Goal: Information Seeking & Learning: Learn about a topic

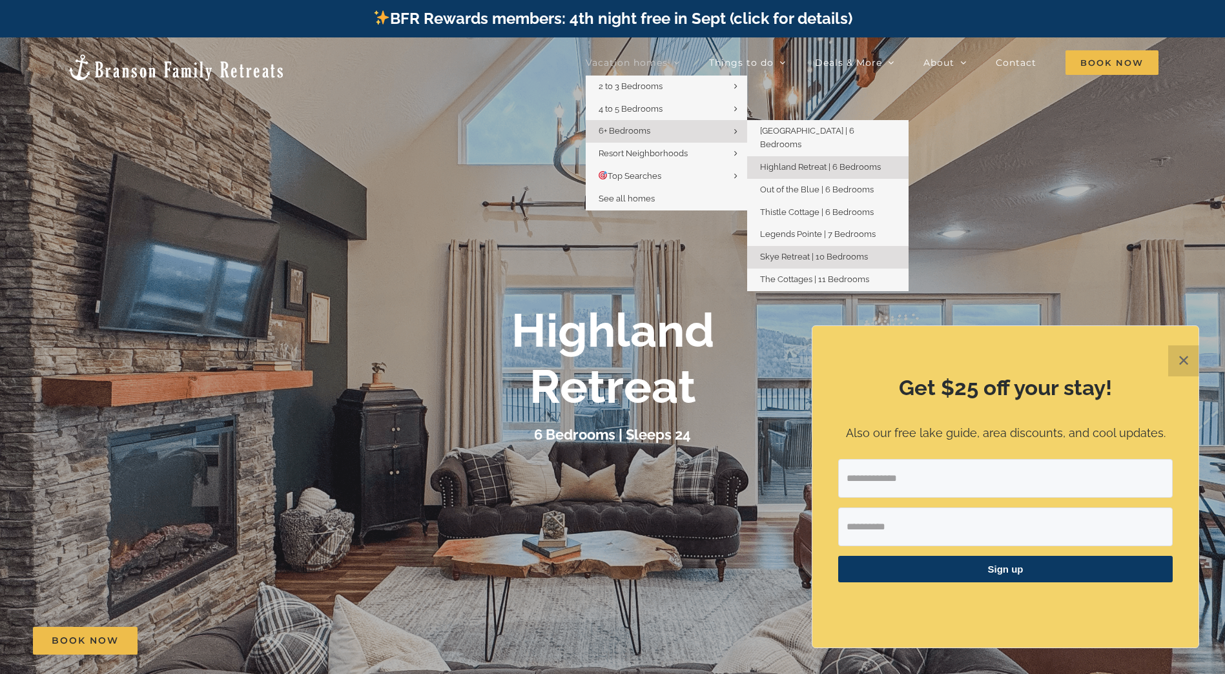
click at [793, 252] on span "Skye Retreat | 10 Bedrooms" at bounding box center [814, 257] width 108 height 10
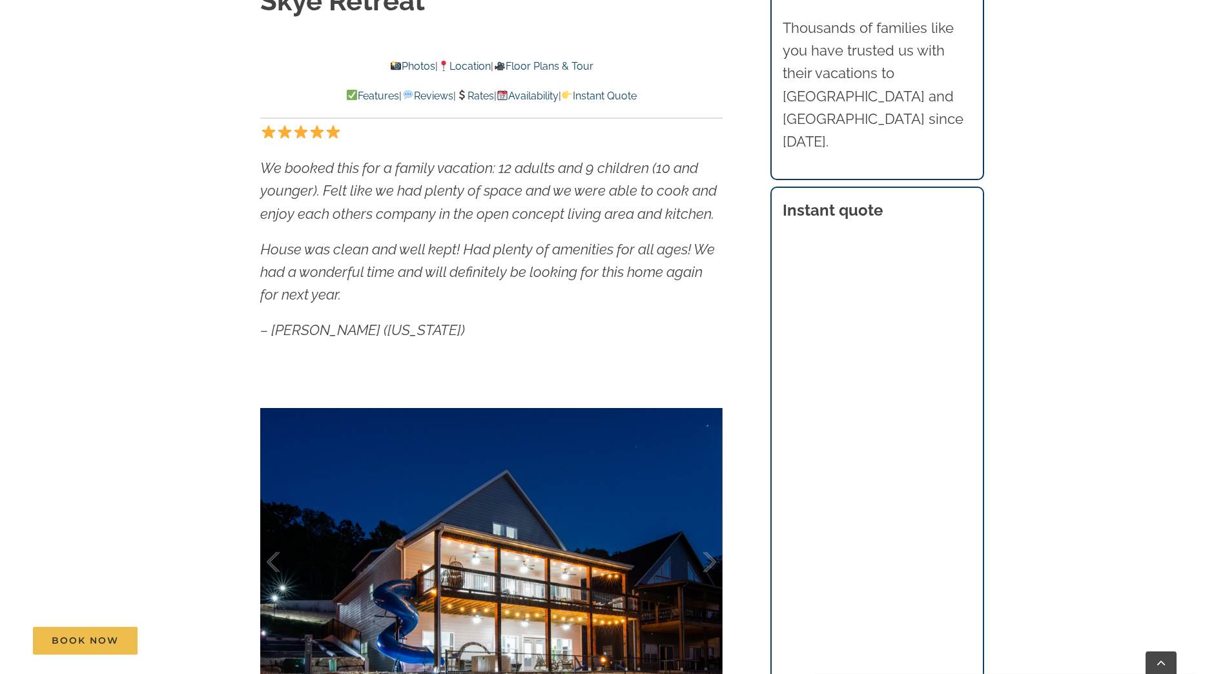
scroll to position [1033, 0]
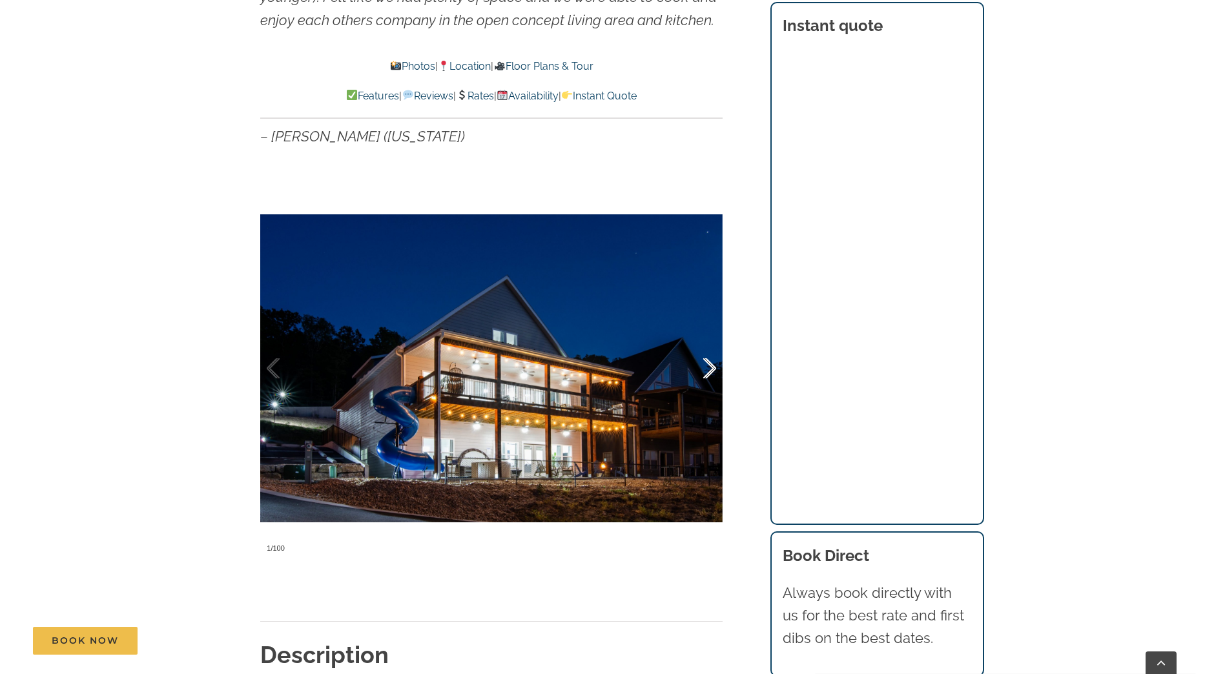
click at [710, 360] on div at bounding box center [696, 369] width 40 height 80
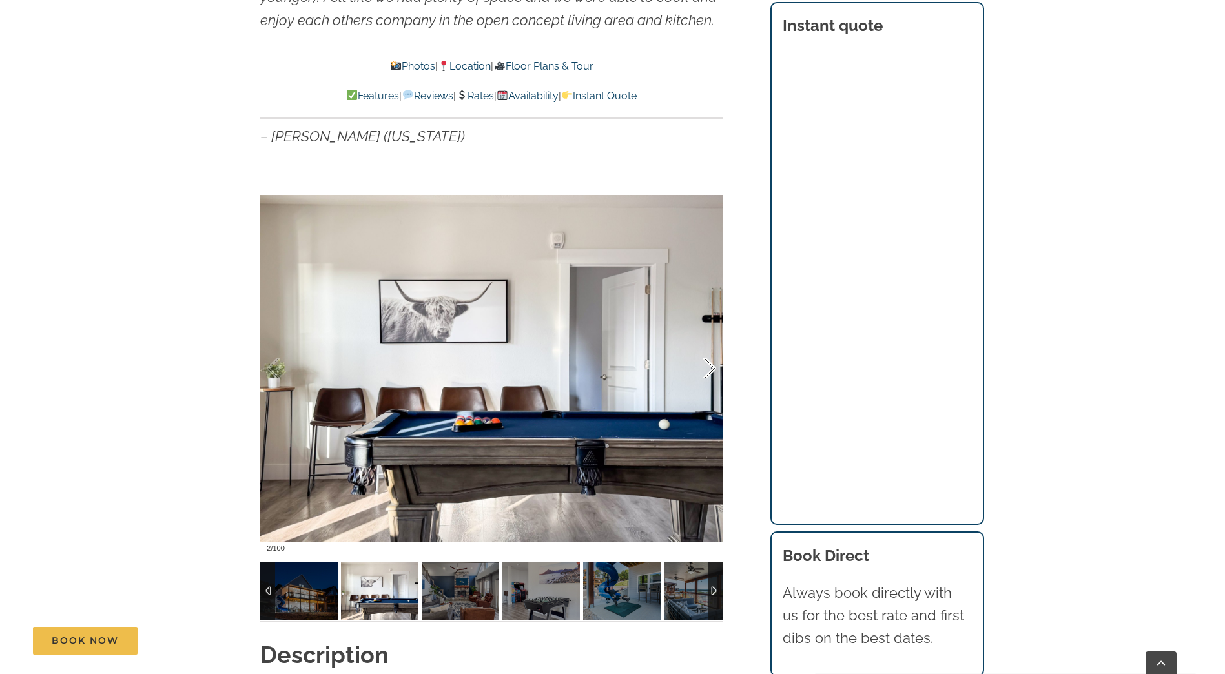
click at [710, 360] on div at bounding box center [696, 369] width 40 height 80
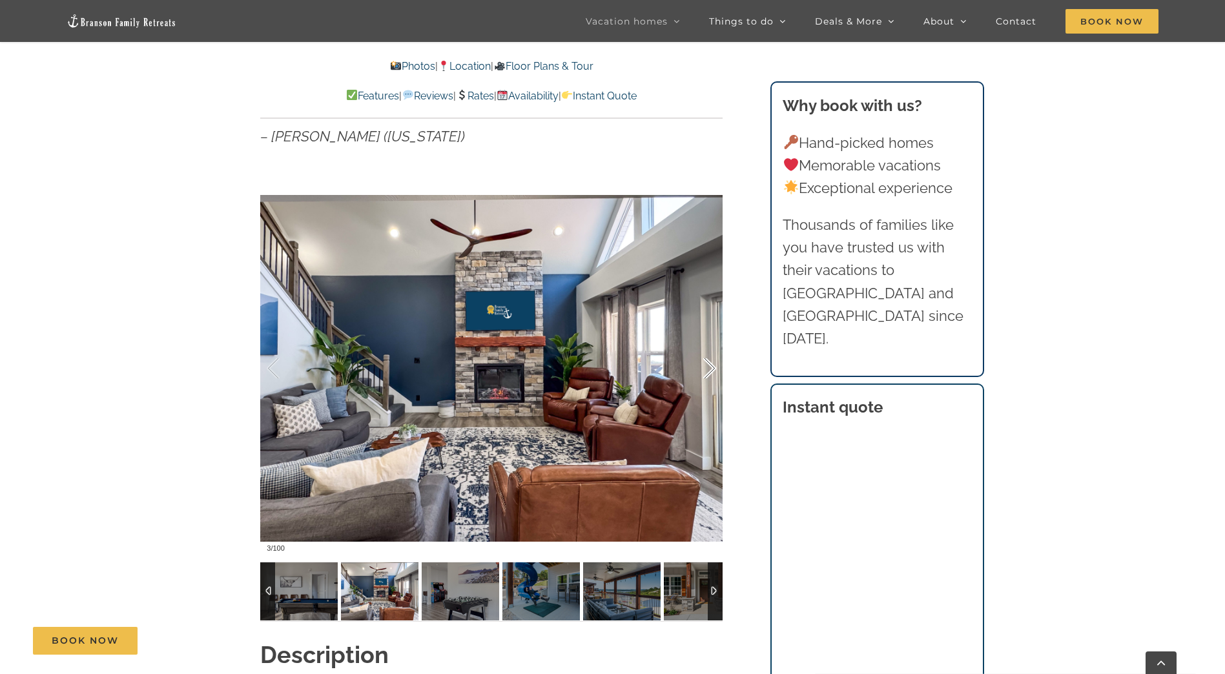
click at [710, 360] on div at bounding box center [696, 369] width 40 height 80
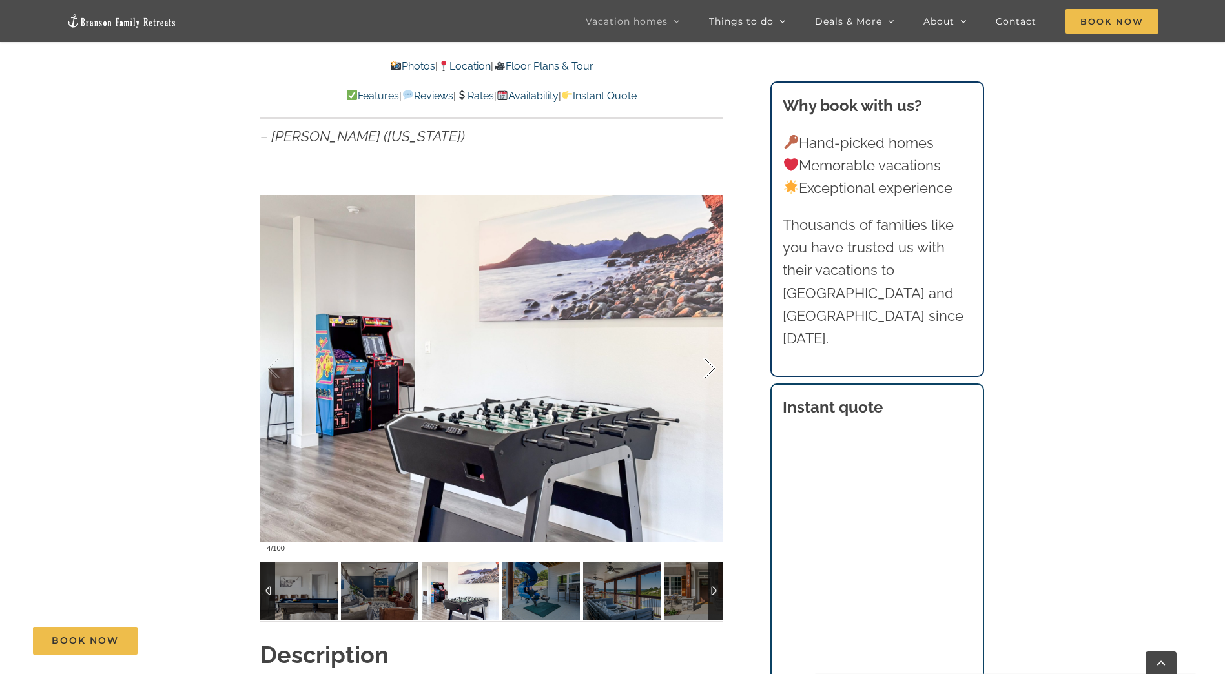
click at [710, 360] on div at bounding box center [696, 369] width 40 height 80
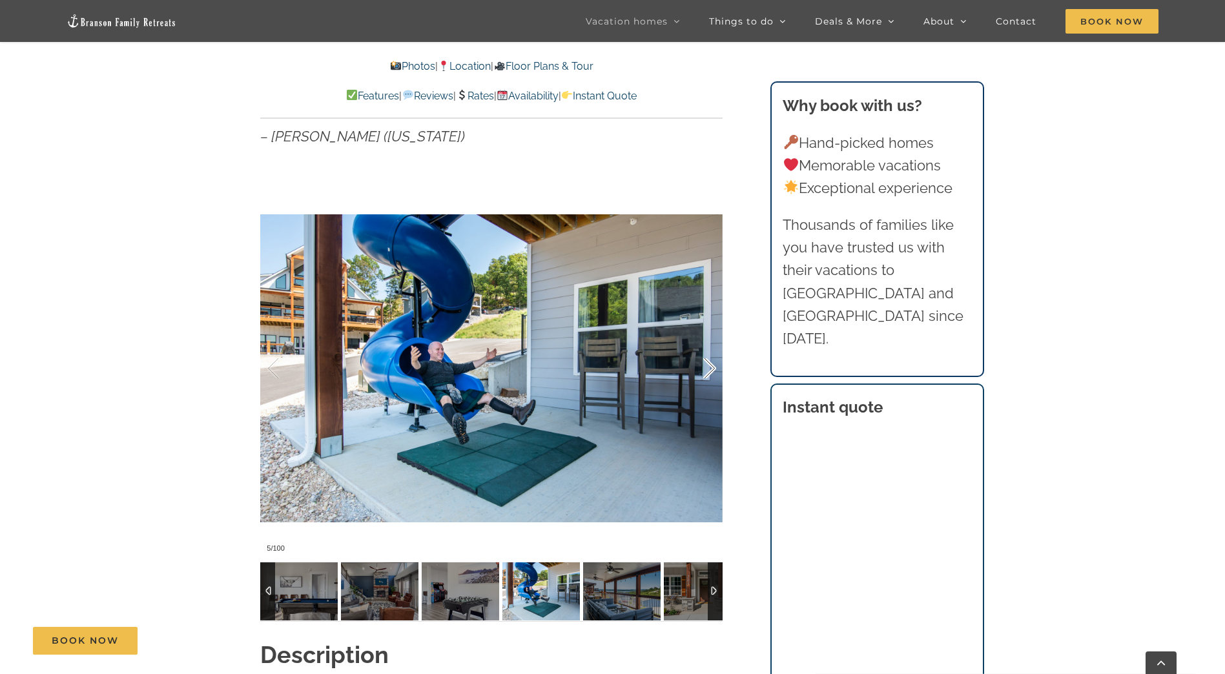
click at [710, 360] on div at bounding box center [696, 369] width 40 height 80
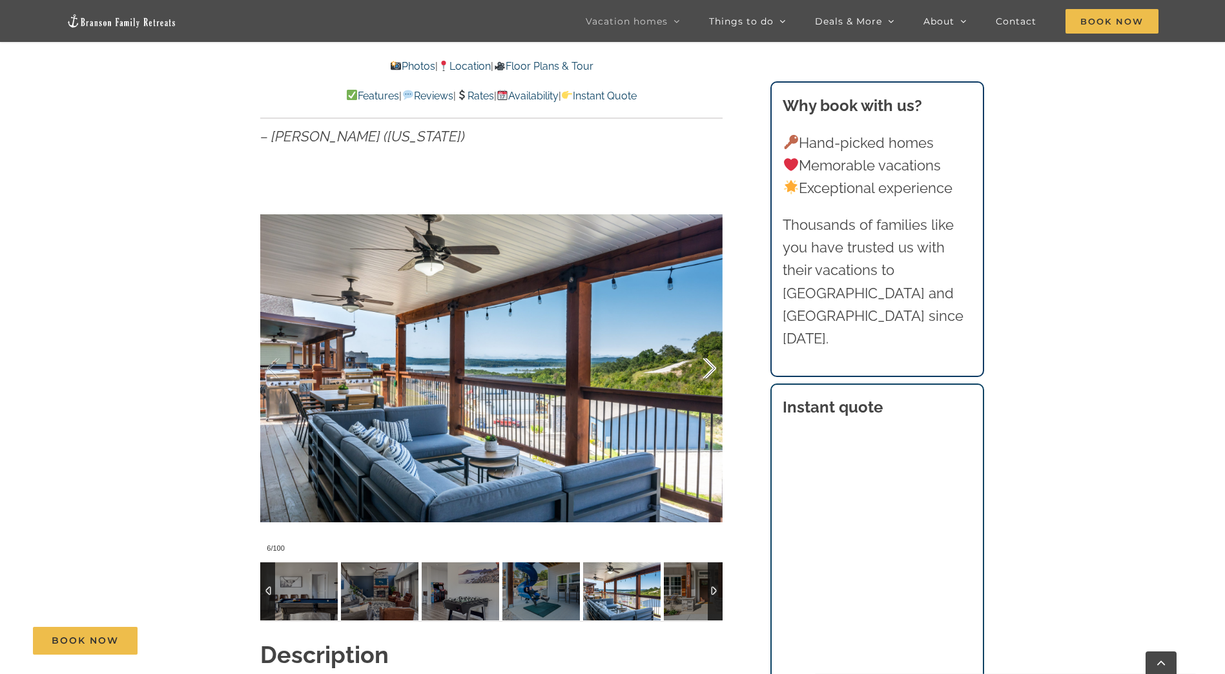
click at [710, 360] on div at bounding box center [696, 369] width 40 height 80
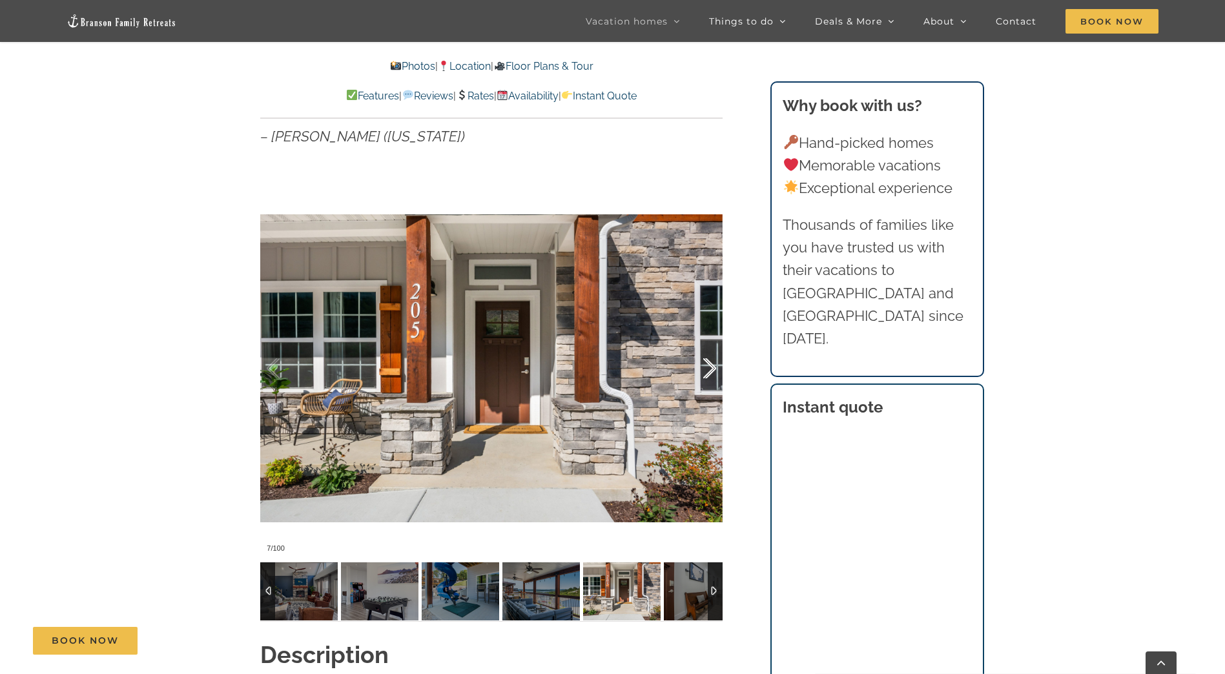
click at [710, 360] on div at bounding box center [696, 369] width 40 height 80
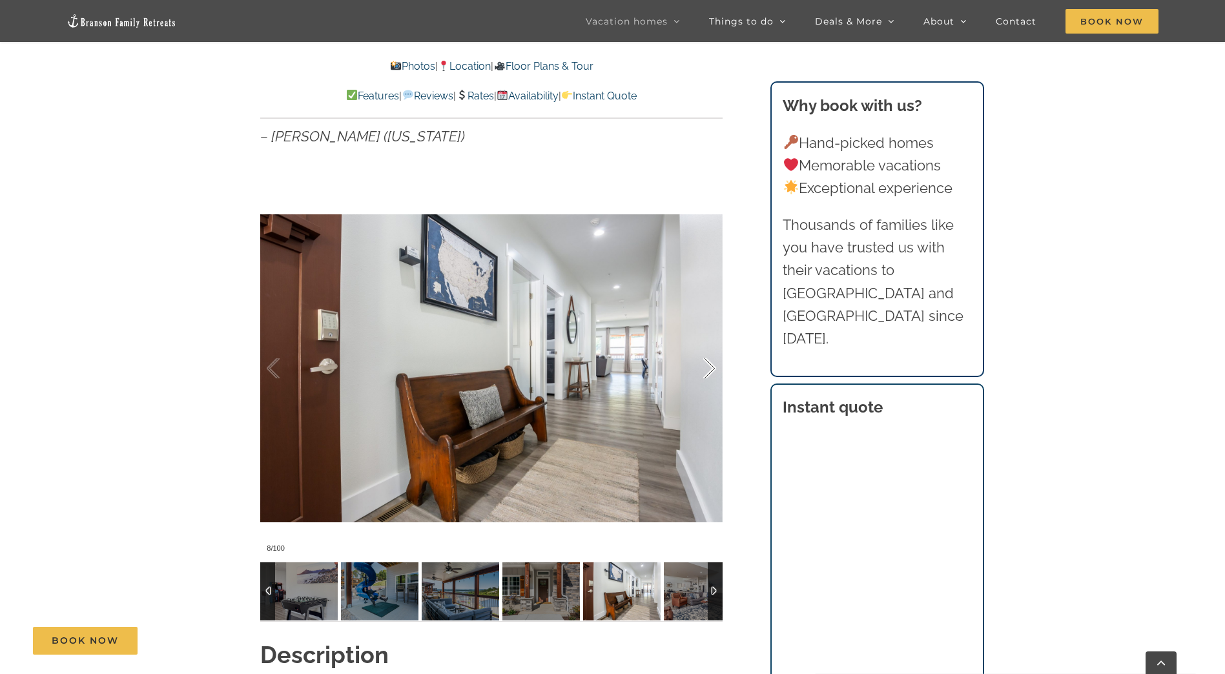
click at [710, 360] on div at bounding box center [696, 369] width 40 height 80
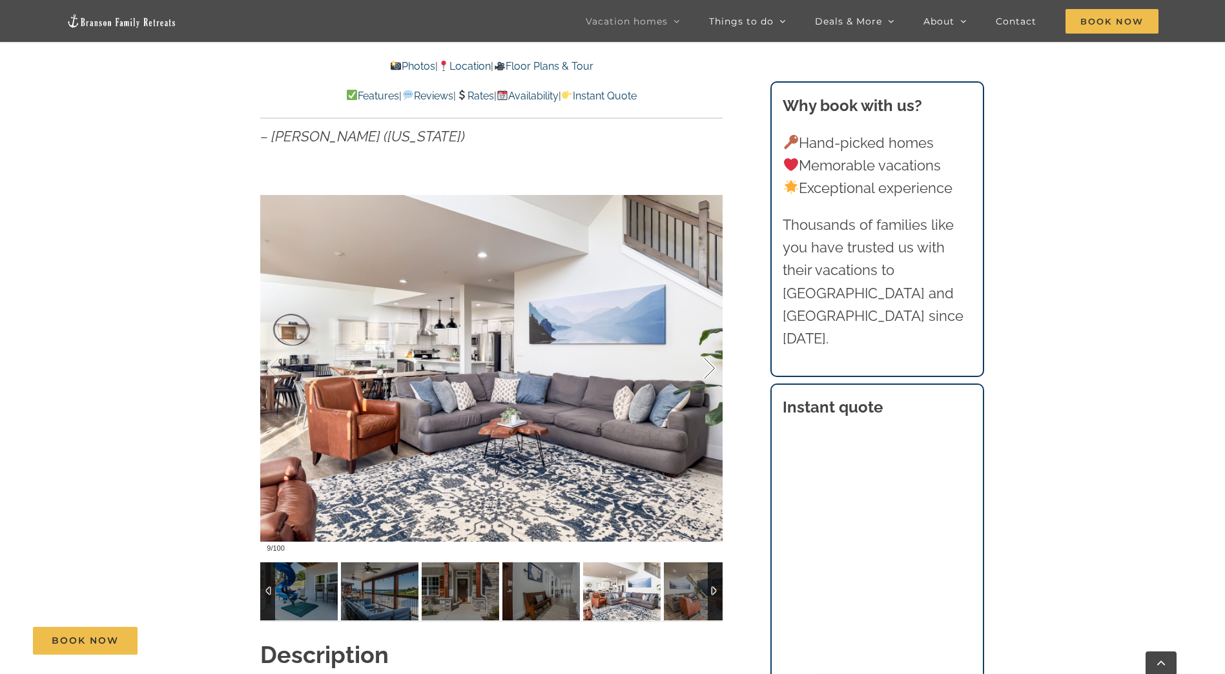
click at [710, 360] on div at bounding box center [696, 369] width 40 height 80
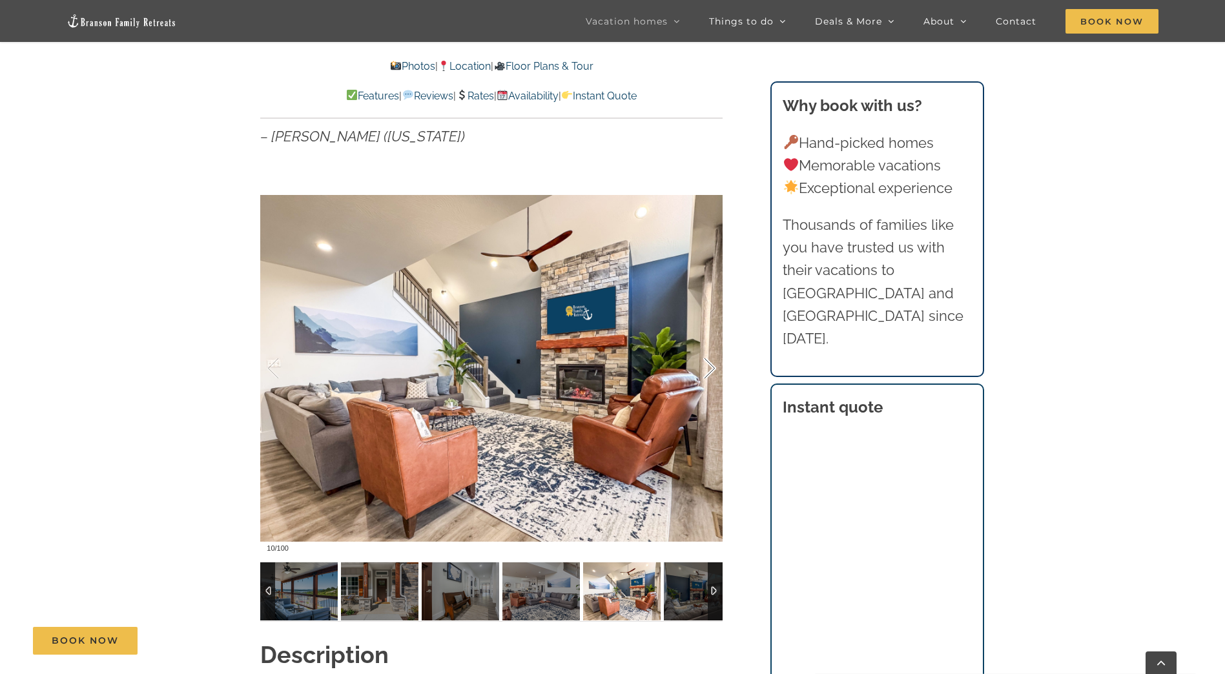
click at [710, 360] on div at bounding box center [696, 369] width 40 height 80
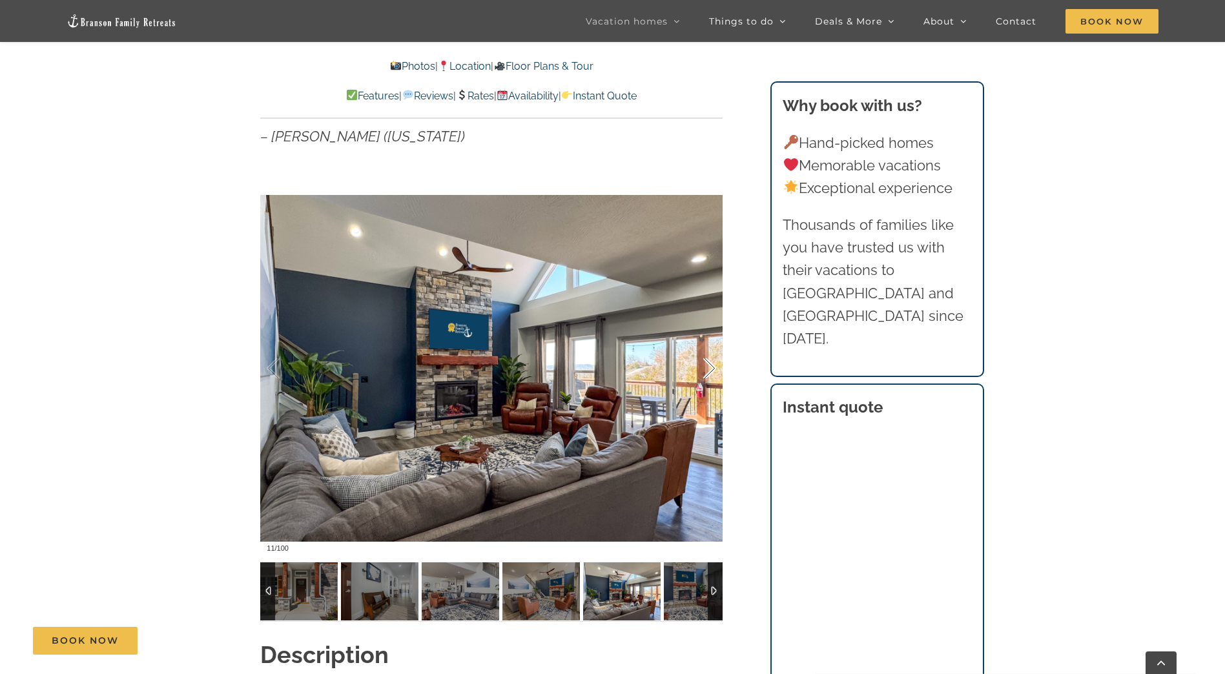
click at [710, 360] on div at bounding box center [696, 369] width 40 height 80
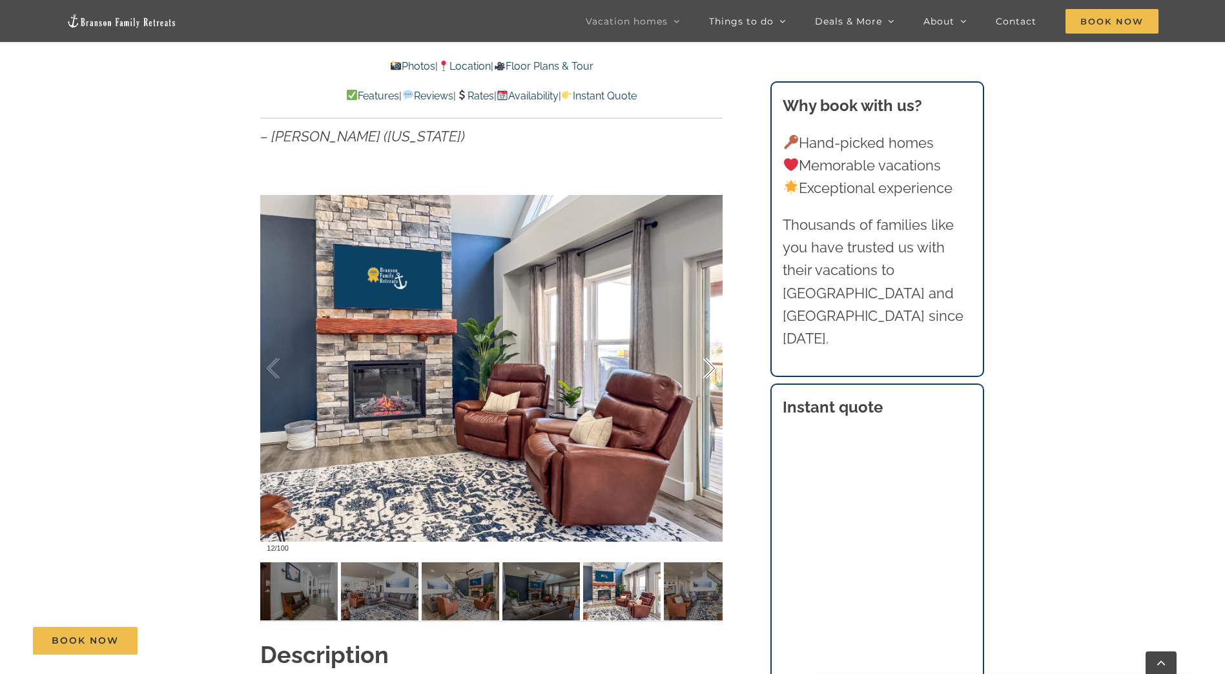
click at [711, 363] on div at bounding box center [696, 369] width 40 height 80
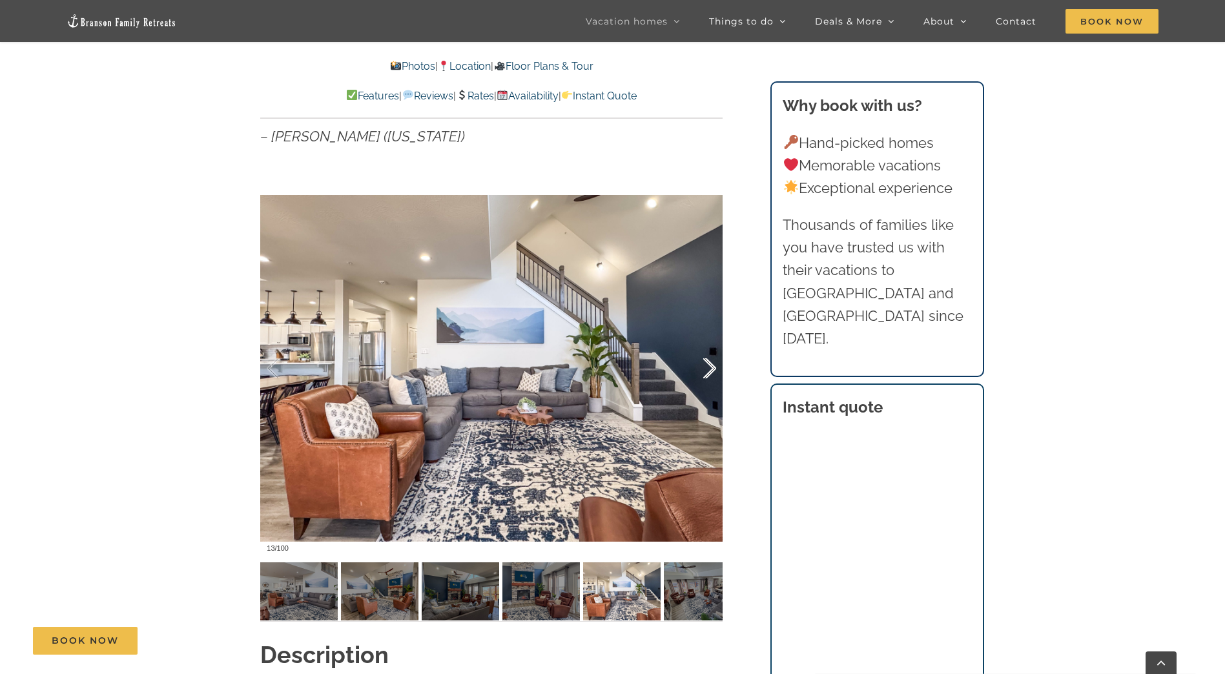
click at [711, 363] on div at bounding box center [696, 369] width 40 height 80
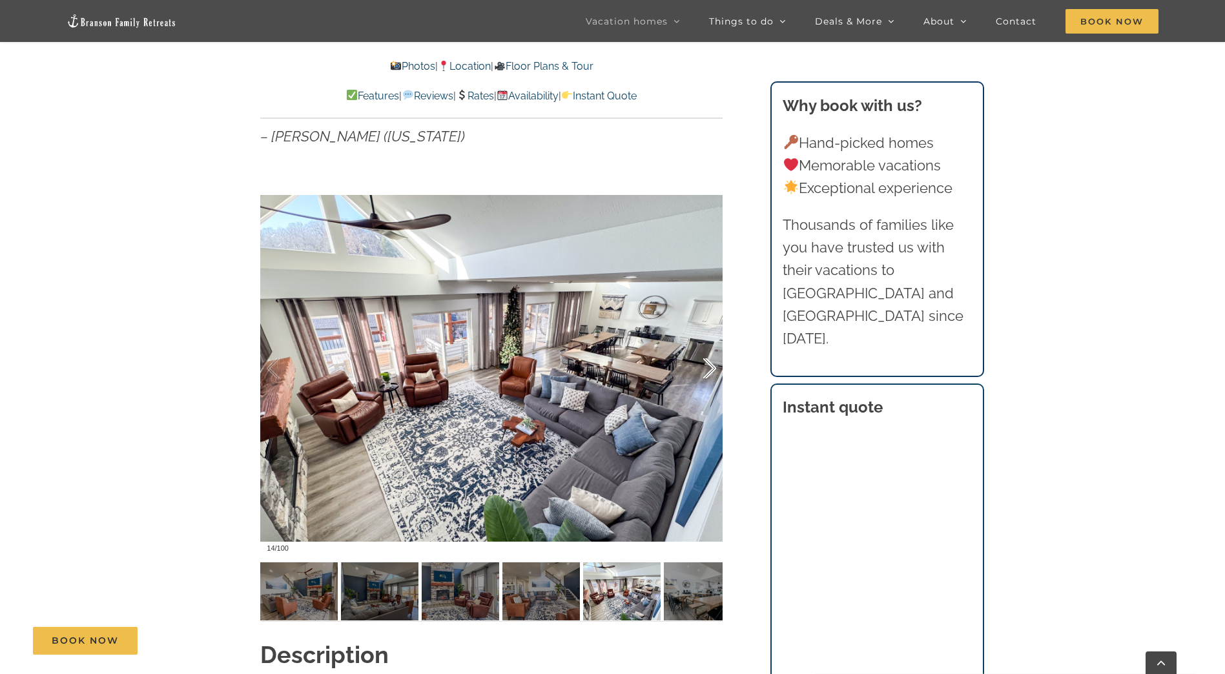
click at [711, 363] on div at bounding box center [696, 369] width 40 height 80
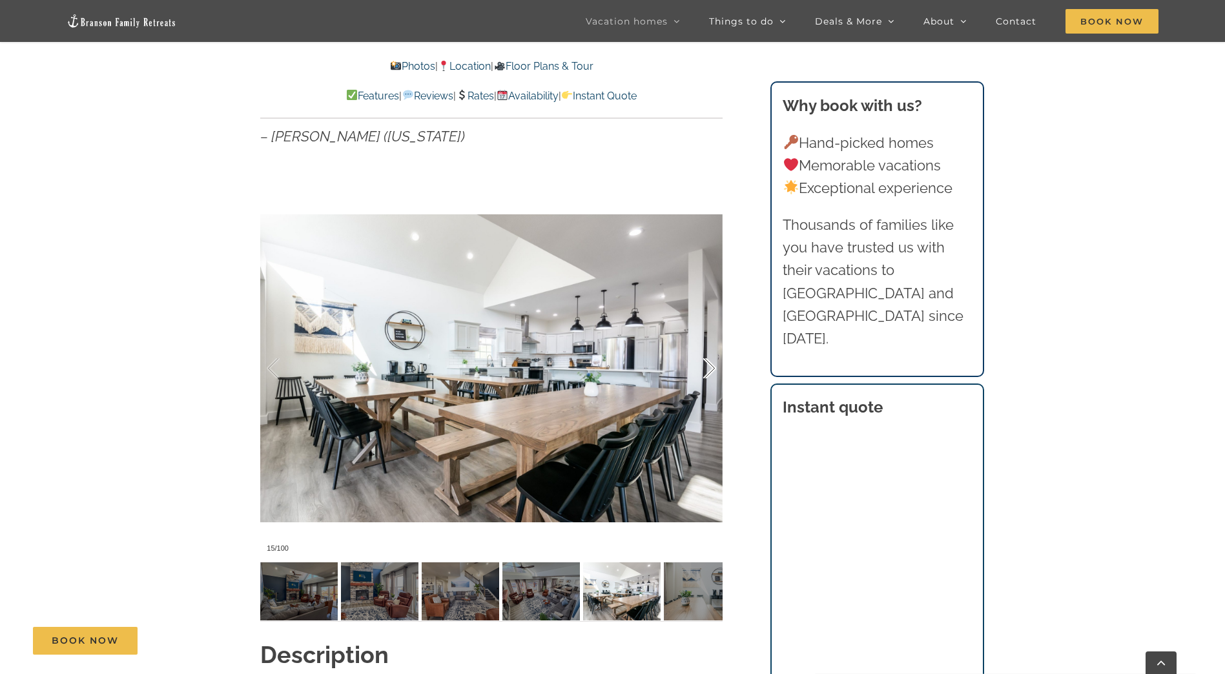
click at [711, 363] on div at bounding box center [696, 369] width 40 height 80
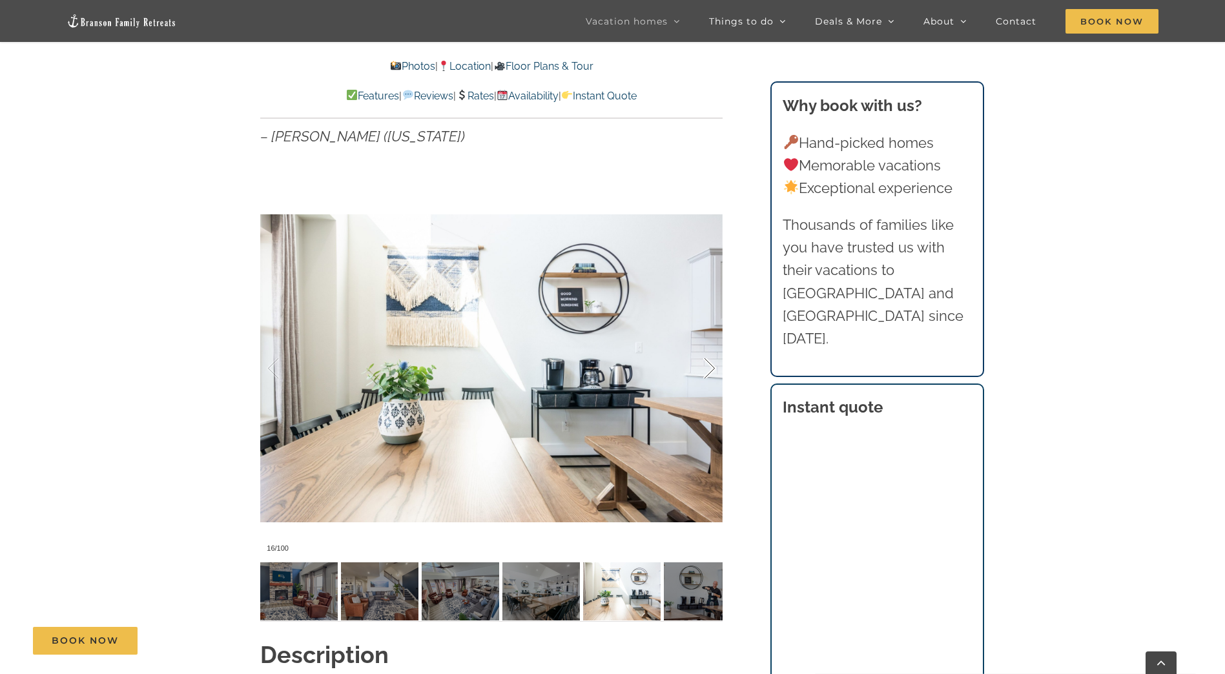
click at [711, 363] on div at bounding box center [696, 369] width 40 height 80
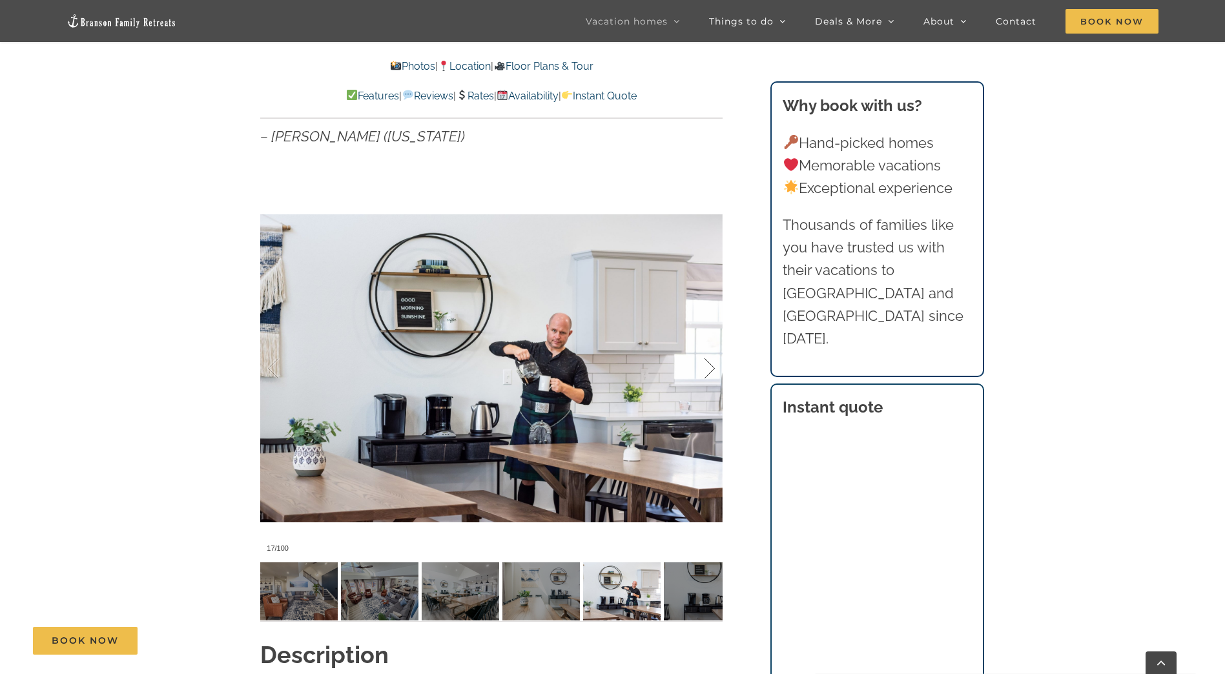
click at [711, 363] on div at bounding box center [696, 369] width 40 height 80
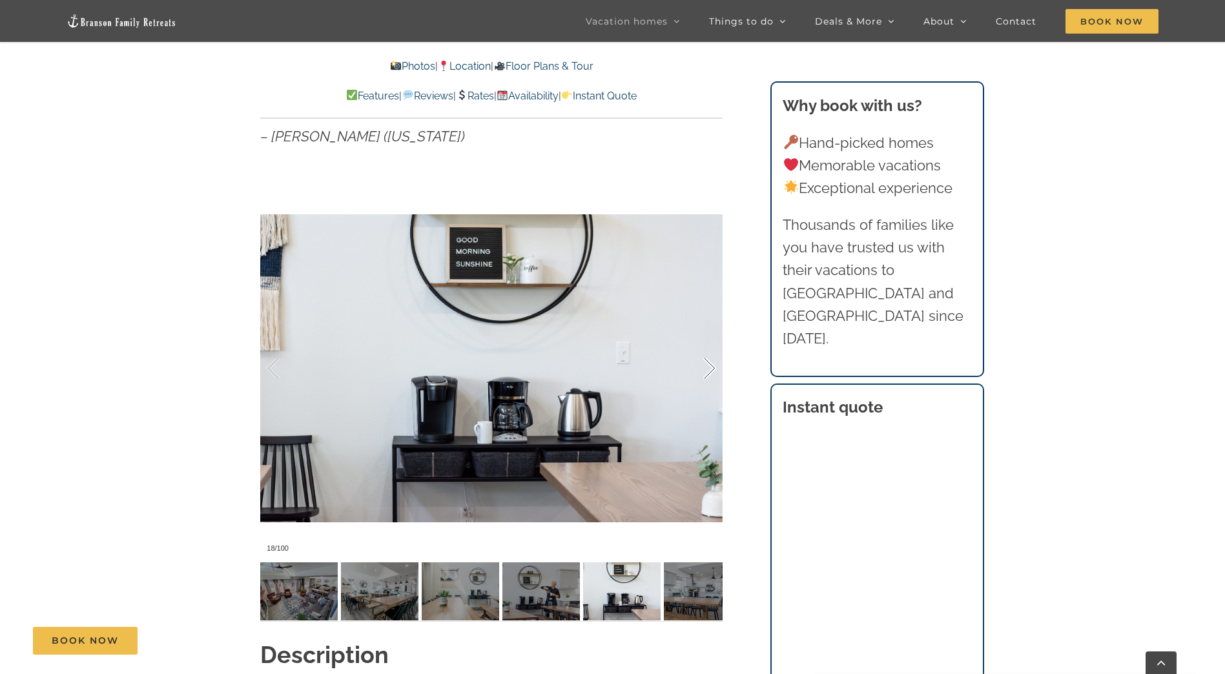
click at [711, 363] on div at bounding box center [696, 369] width 40 height 80
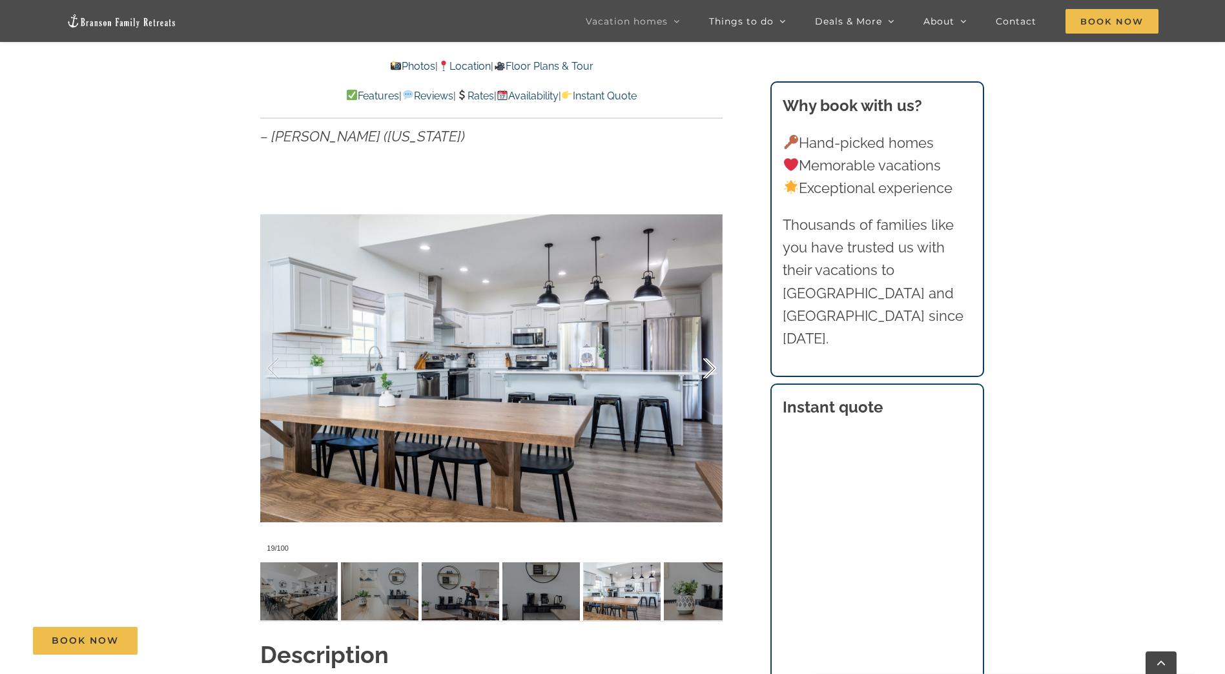
click at [711, 363] on div at bounding box center [696, 369] width 40 height 80
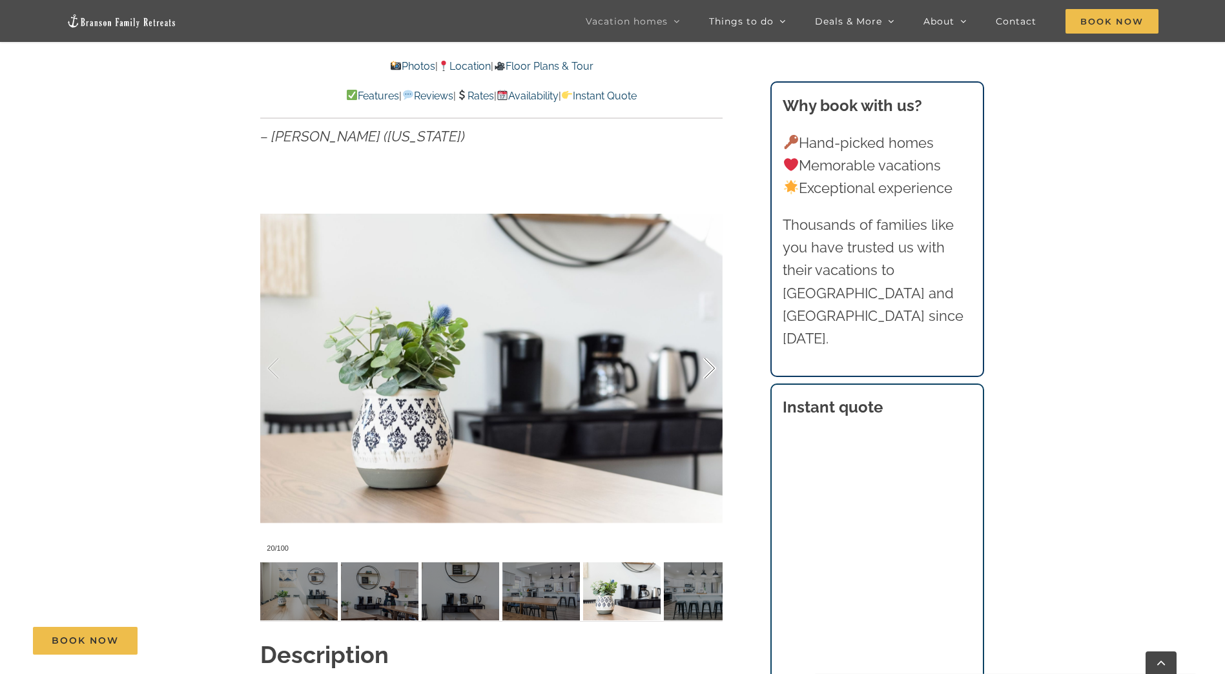
click at [711, 363] on div at bounding box center [696, 369] width 40 height 80
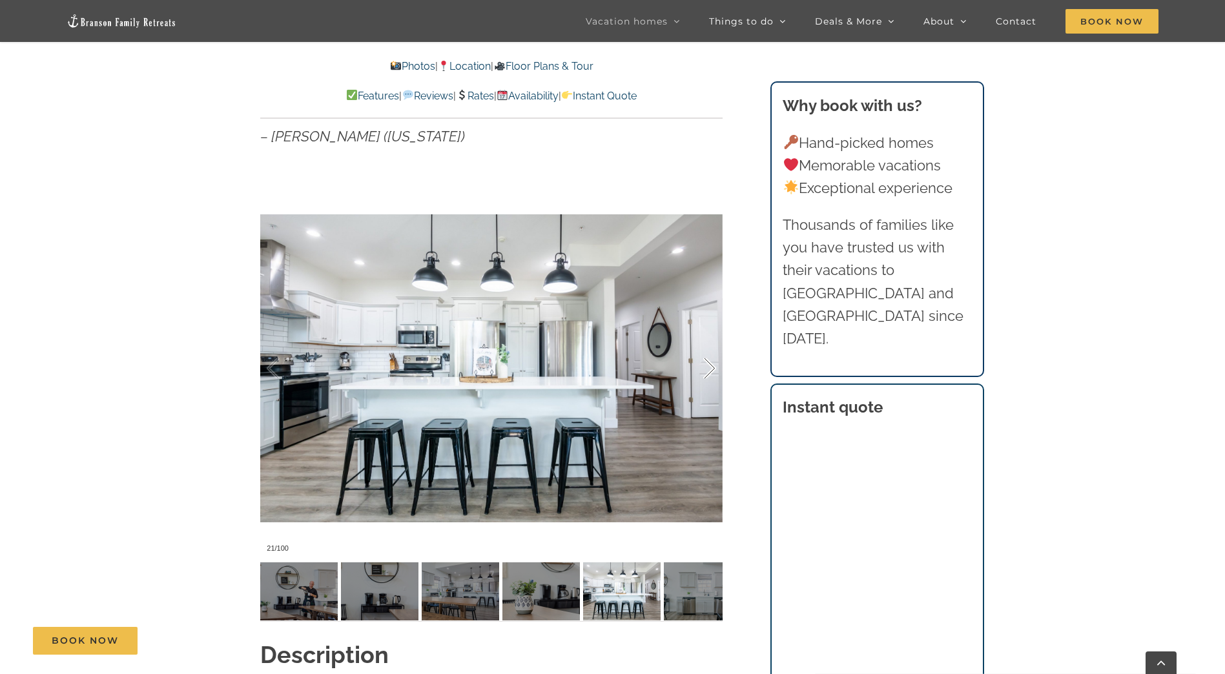
click at [711, 363] on div at bounding box center [696, 369] width 40 height 80
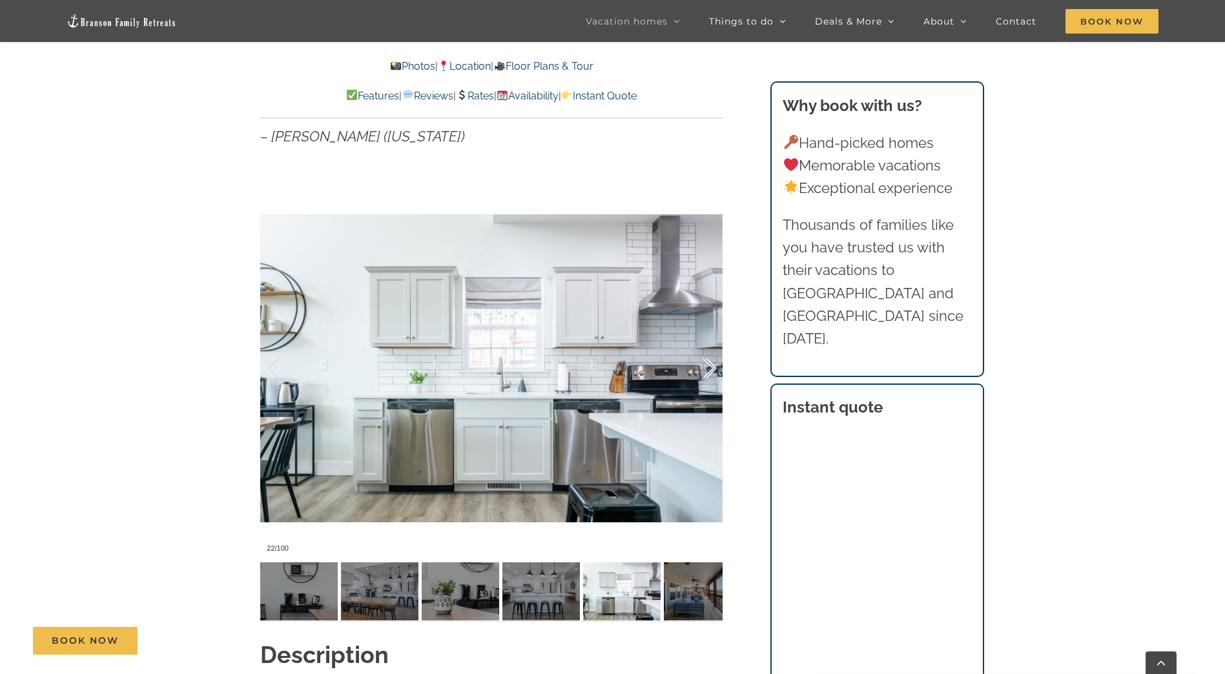
click at [711, 363] on div at bounding box center [696, 369] width 40 height 80
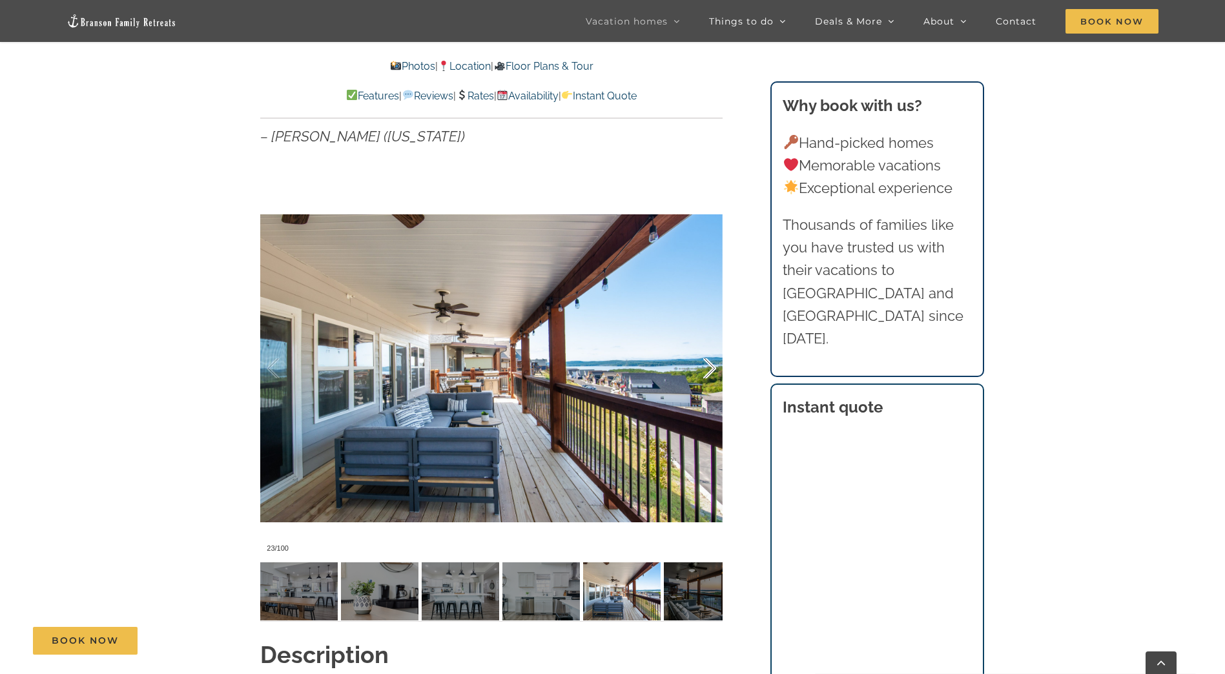
click at [711, 363] on div at bounding box center [696, 369] width 40 height 80
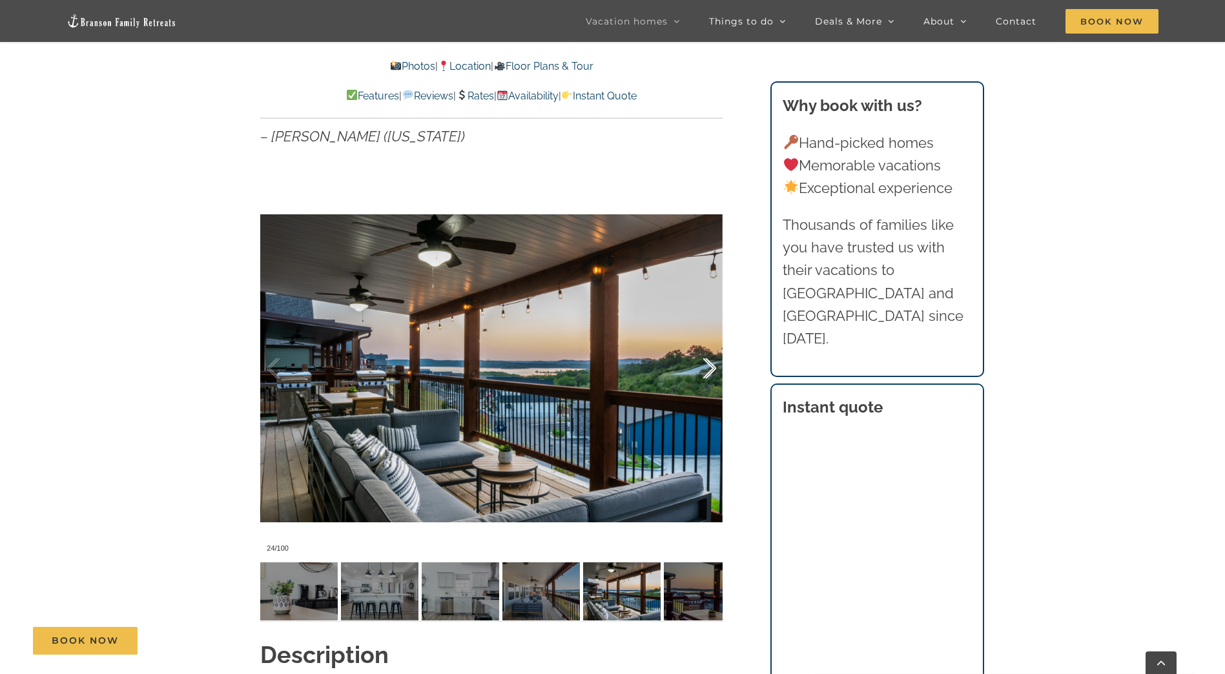
click at [711, 363] on div at bounding box center [696, 369] width 40 height 80
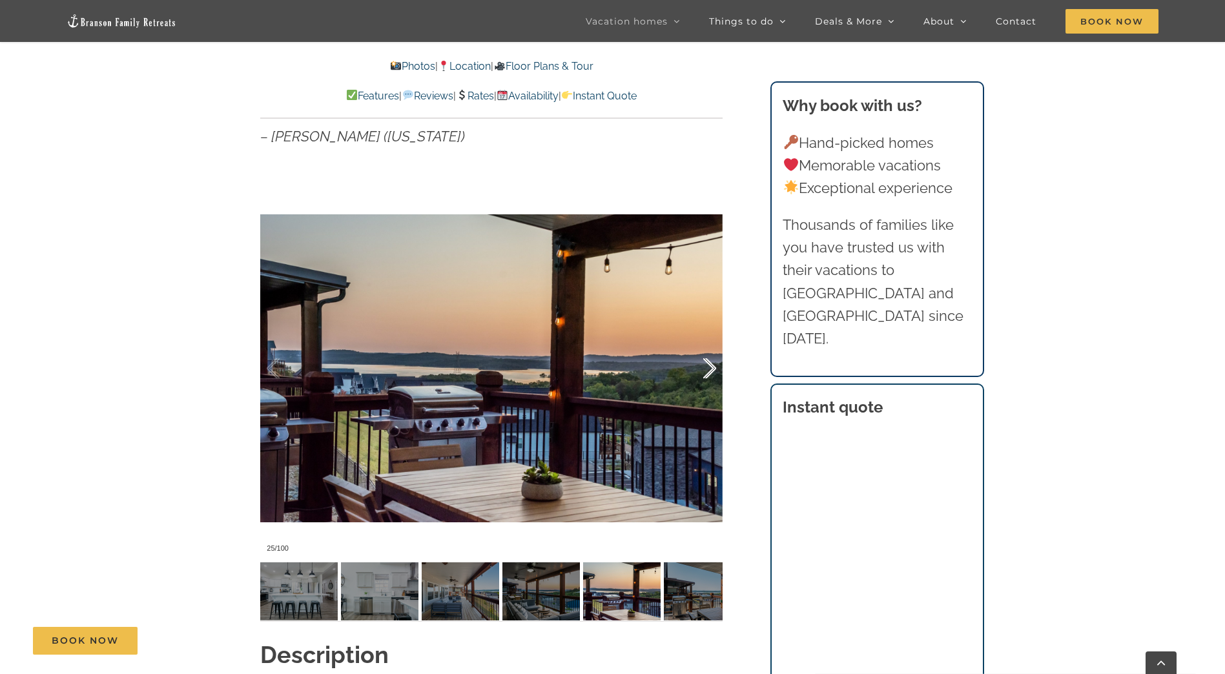
click at [711, 363] on div at bounding box center [696, 369] width 40 height 80
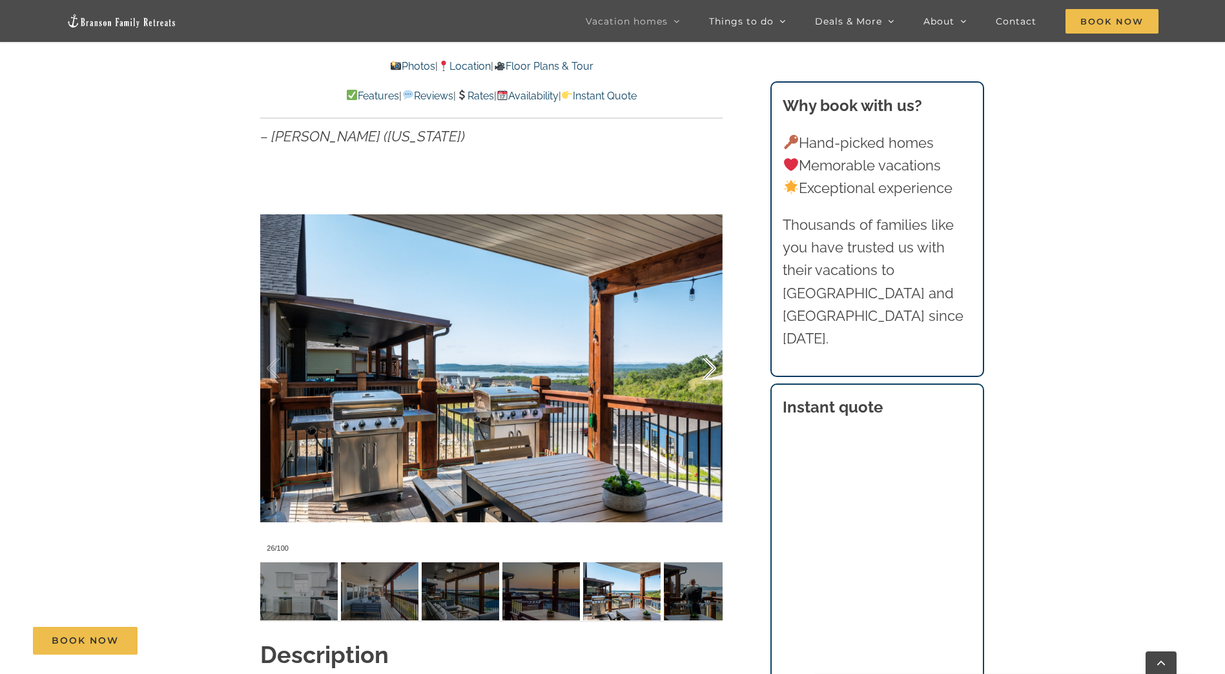
click at [711, 363] on div at bounding box center [696, 369] width 40 height 80
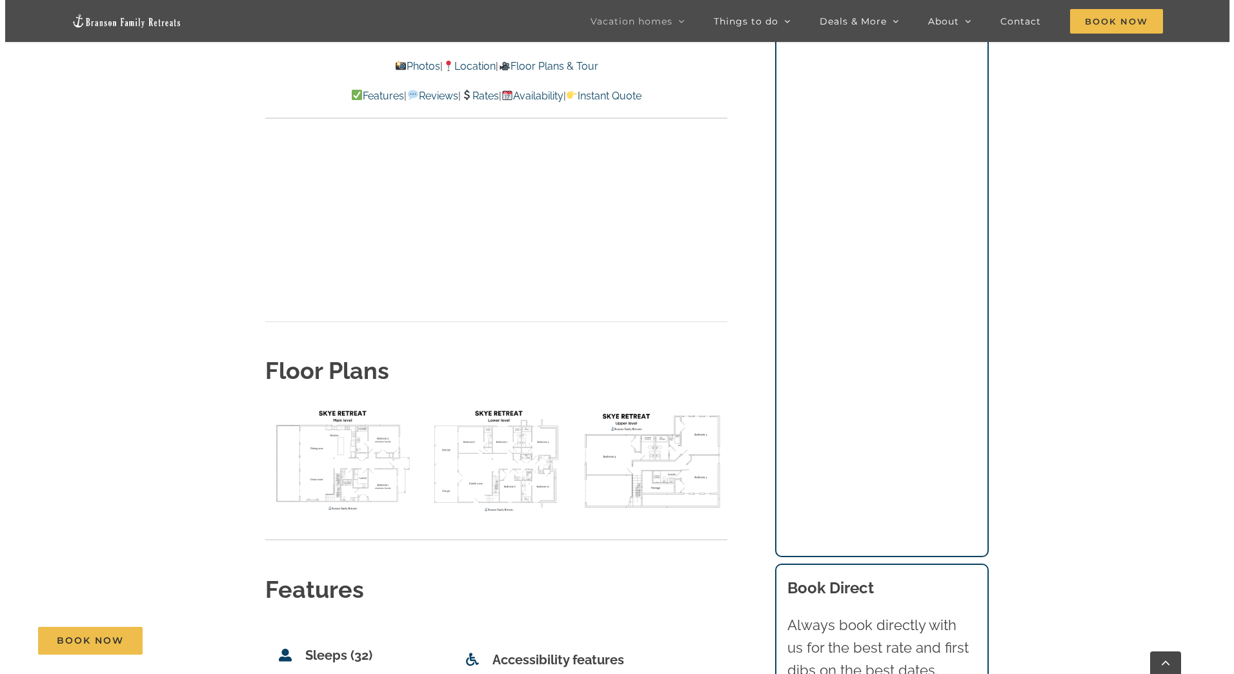
scroll to position [4712, 0]
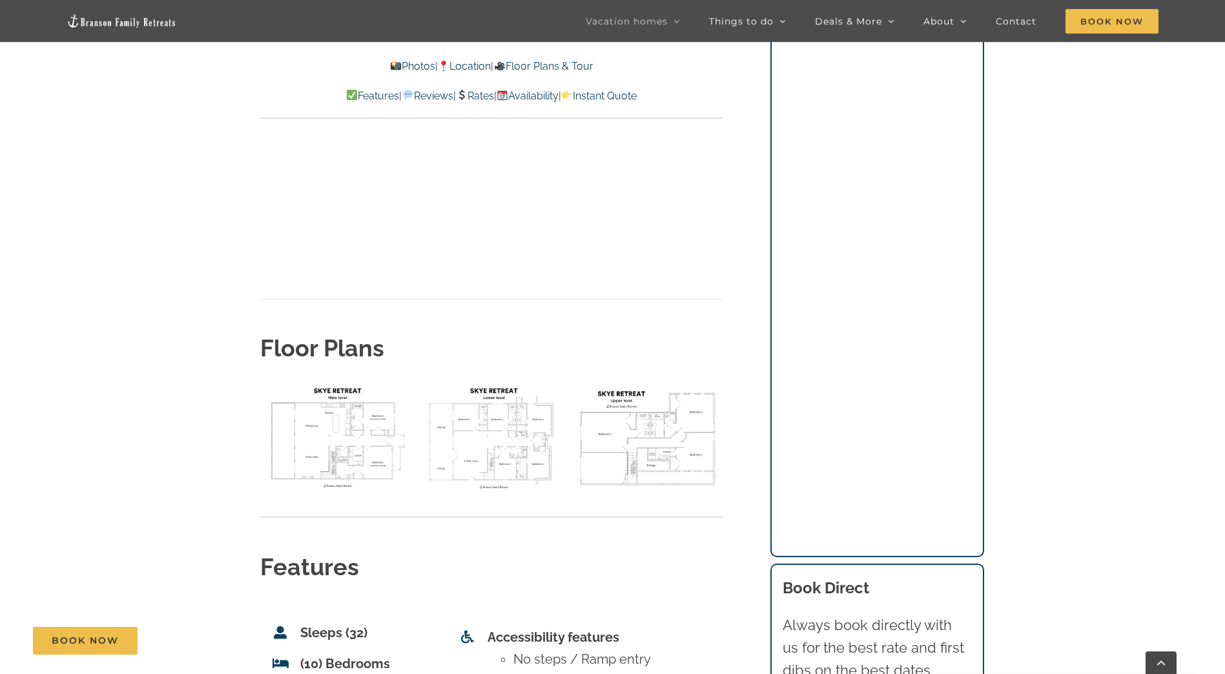
click at [365, 388] on img "floor plan Skye main level" at bounding box center [335, 437] width 150 height 112
